Goal: Information Seeking & Learning: Learn about a topic

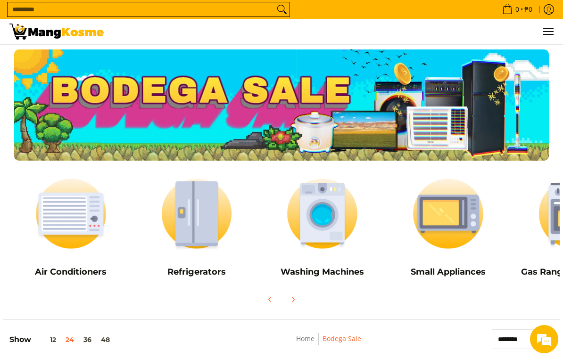
click at [81, 249] on img at bounding box center [71, 213] width 116 height 87
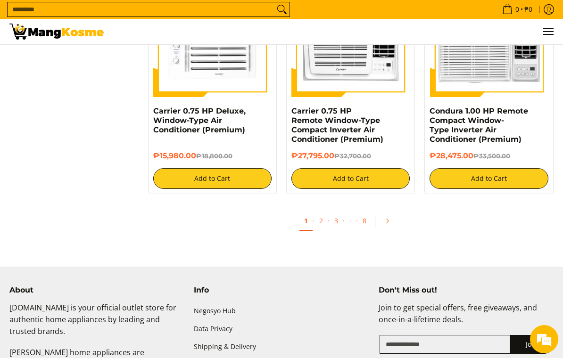
scroll to position [1792, 0]
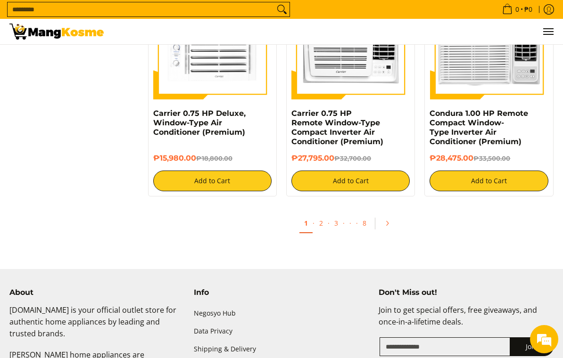
click at [321, 220] on link "2" at bounding box center [320, 223] width 13 height 18
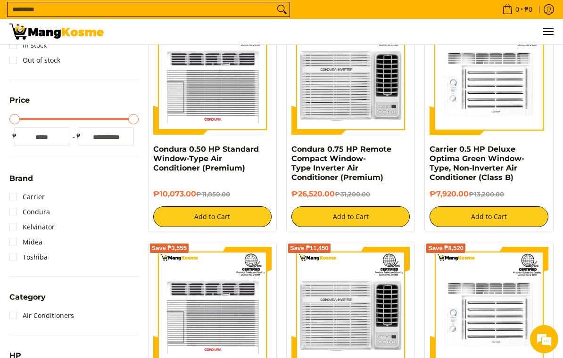
click at [16, 245] on link "Midea" at bounding box center [25, 242] width 33 height 15
